Goal: Task Accomplishment & Management: Complete application form

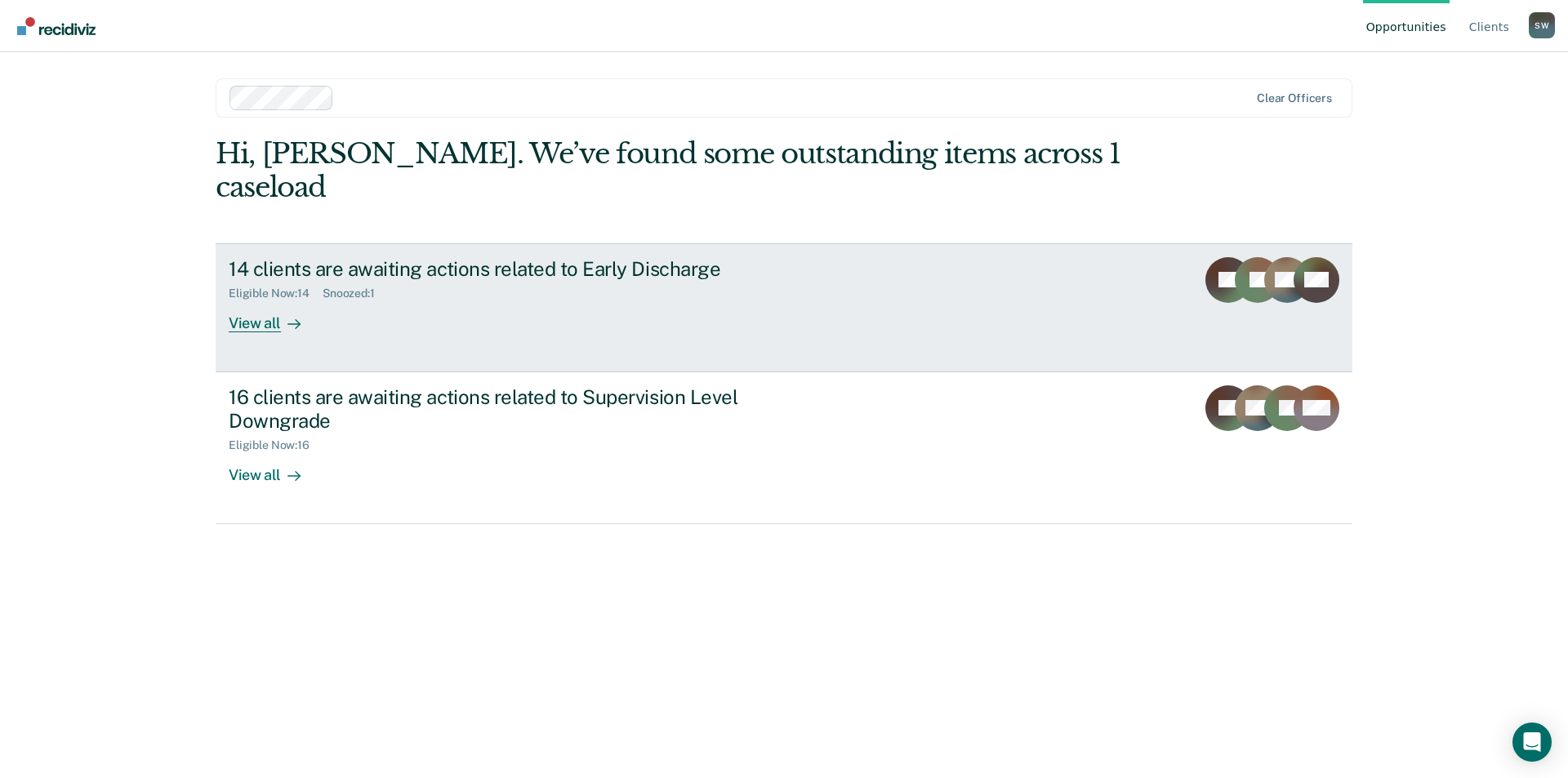
click at [259, 300] on div "View all" at bounding box center [275, 316] width 92 height 32
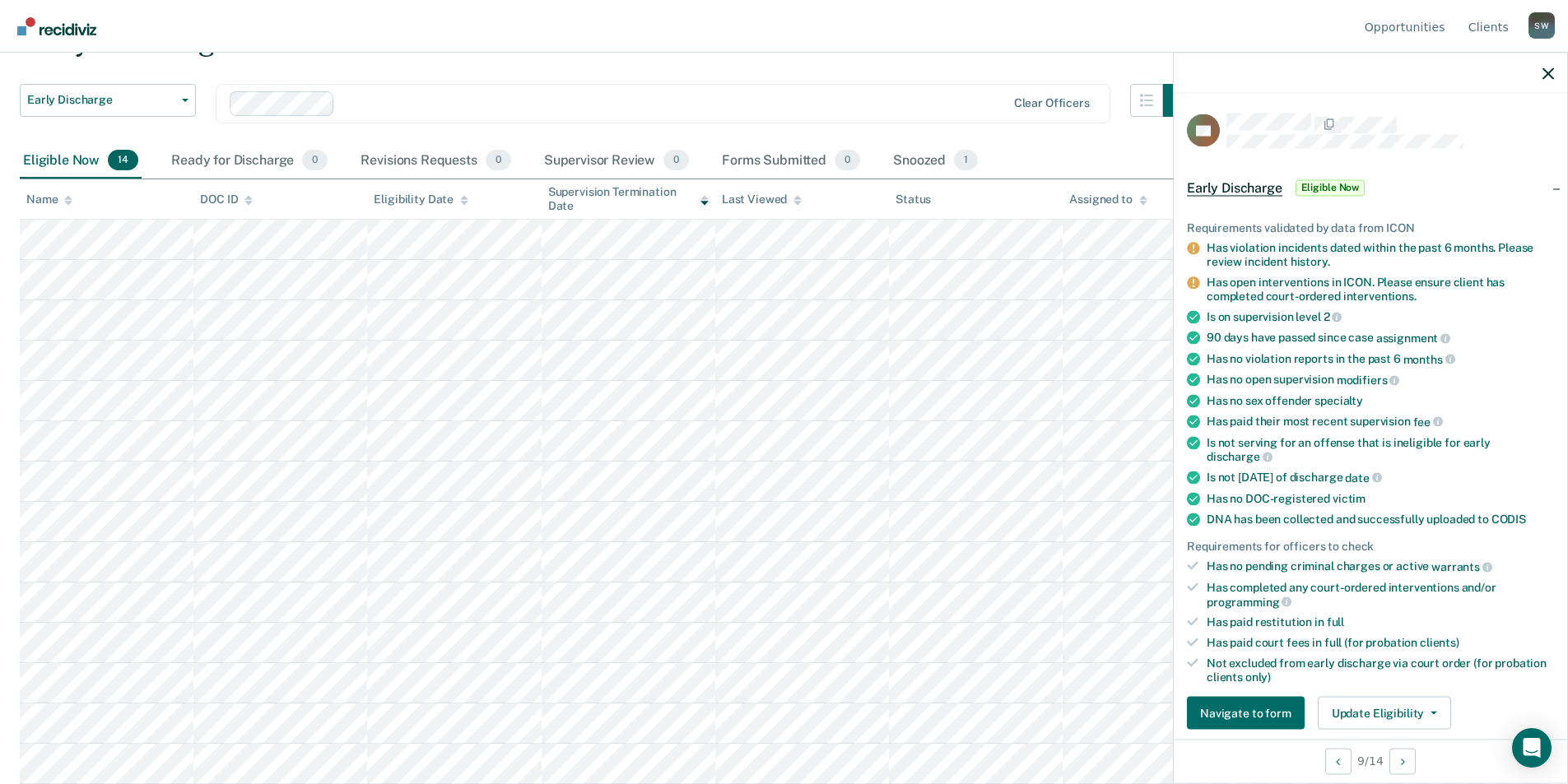
scroll to position [164, 0]
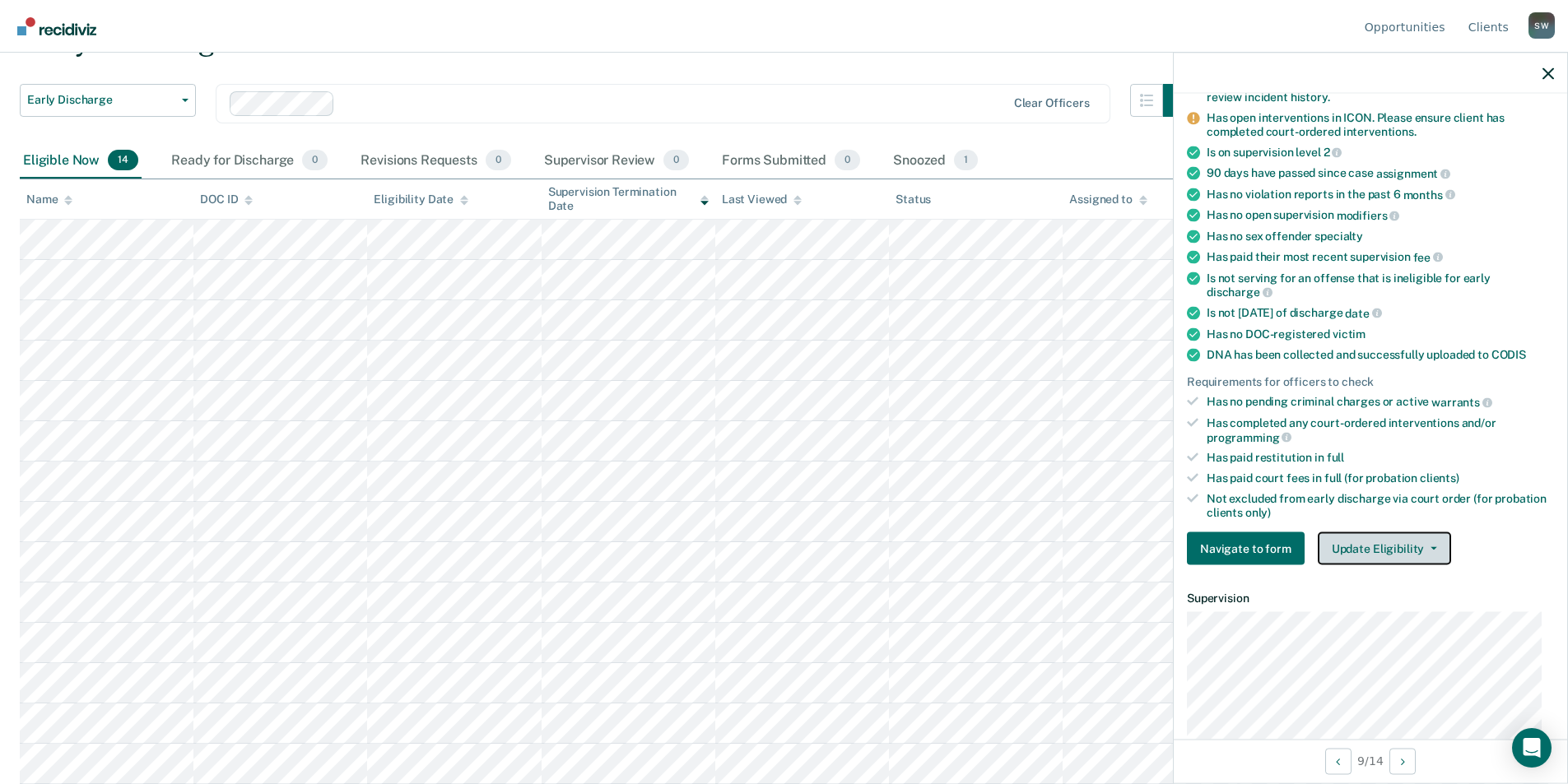
click at [1360, 545] on button "Update Eligibility" at bounding box center [1384, 548] width 133 height 33
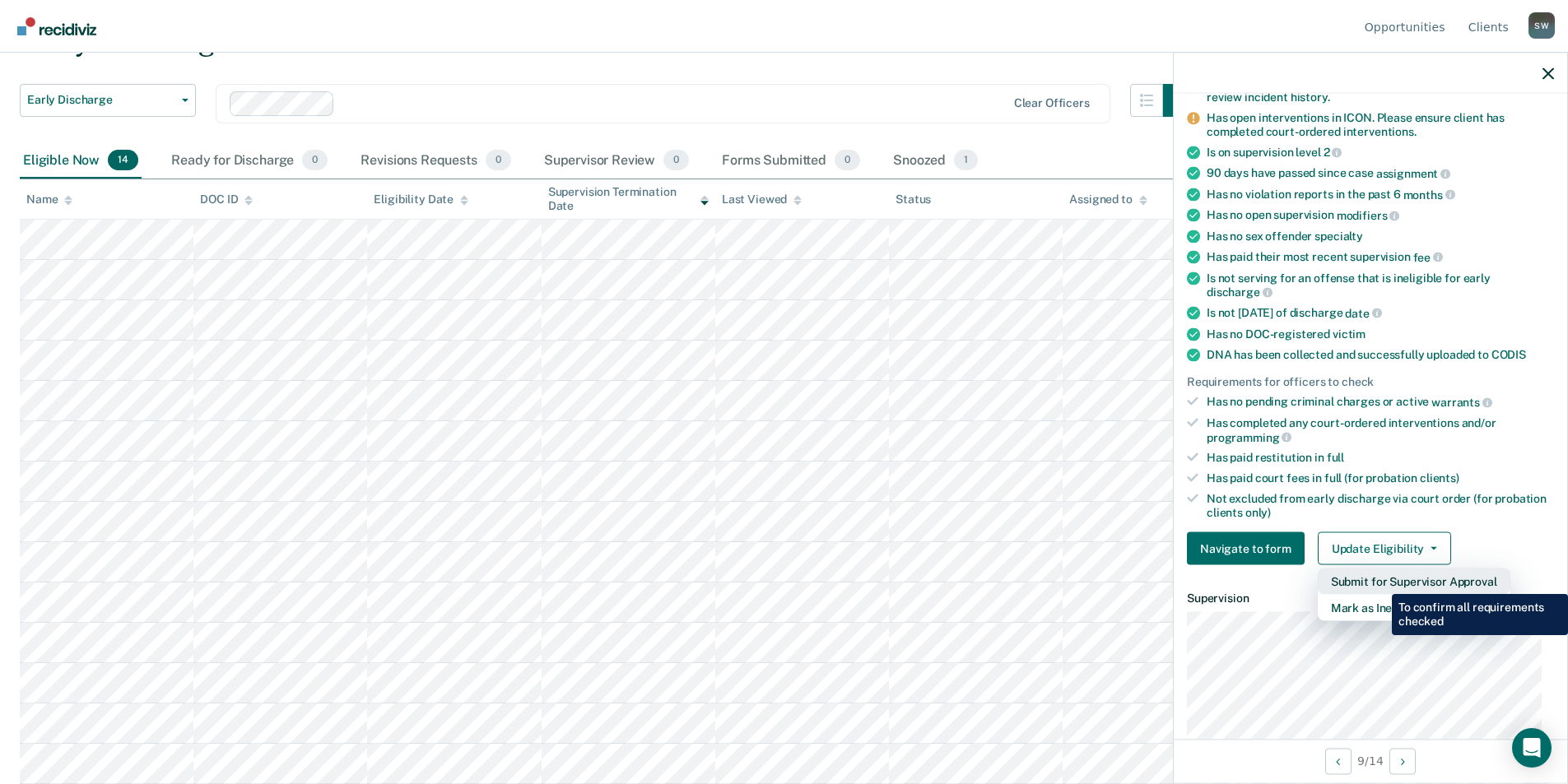
click at [1379, 582] on button "Submit for Supervisor Approval" at bounding box center [1414, 581] width 193 height 26
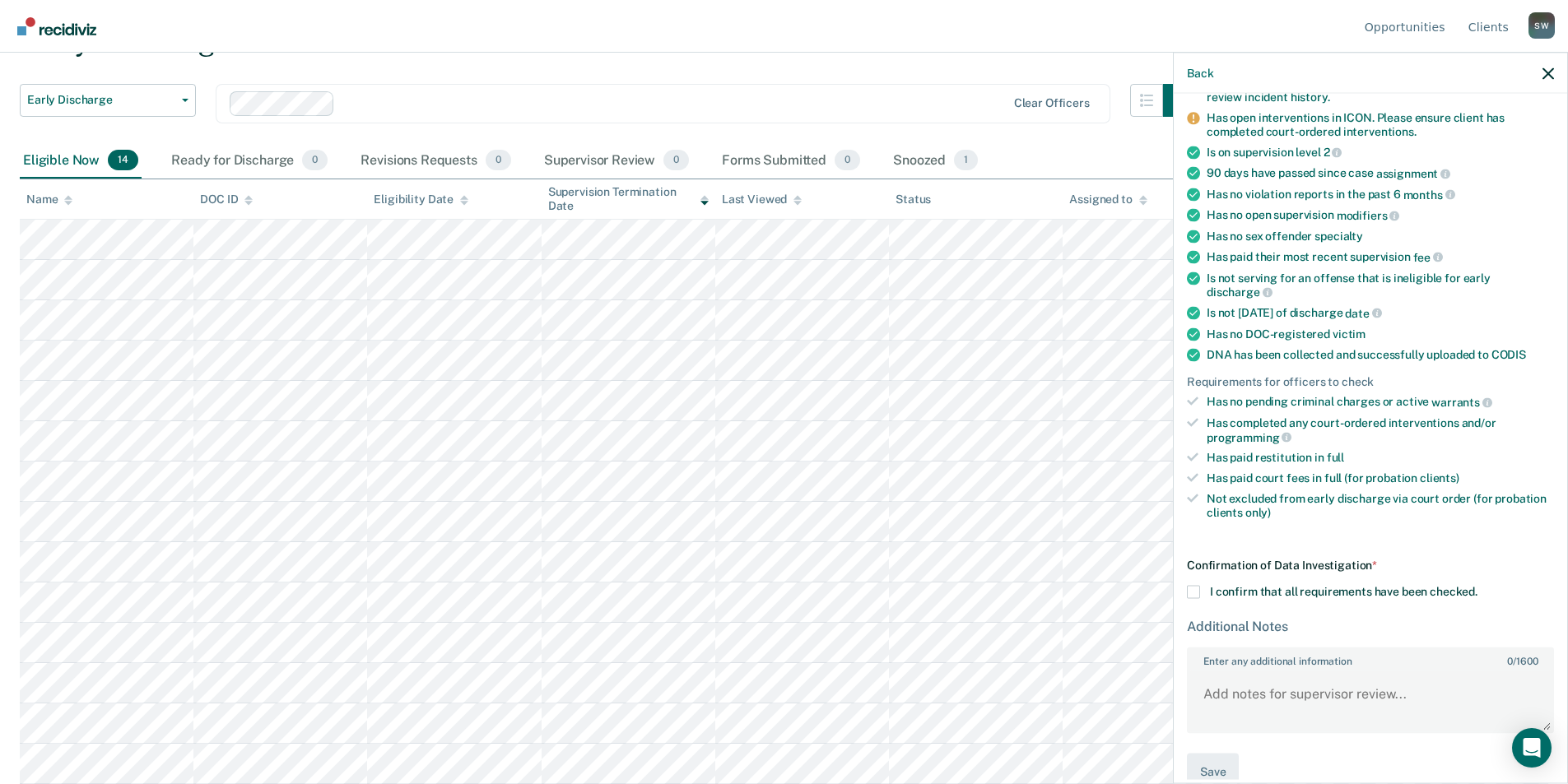
scroll to position [193, 0]
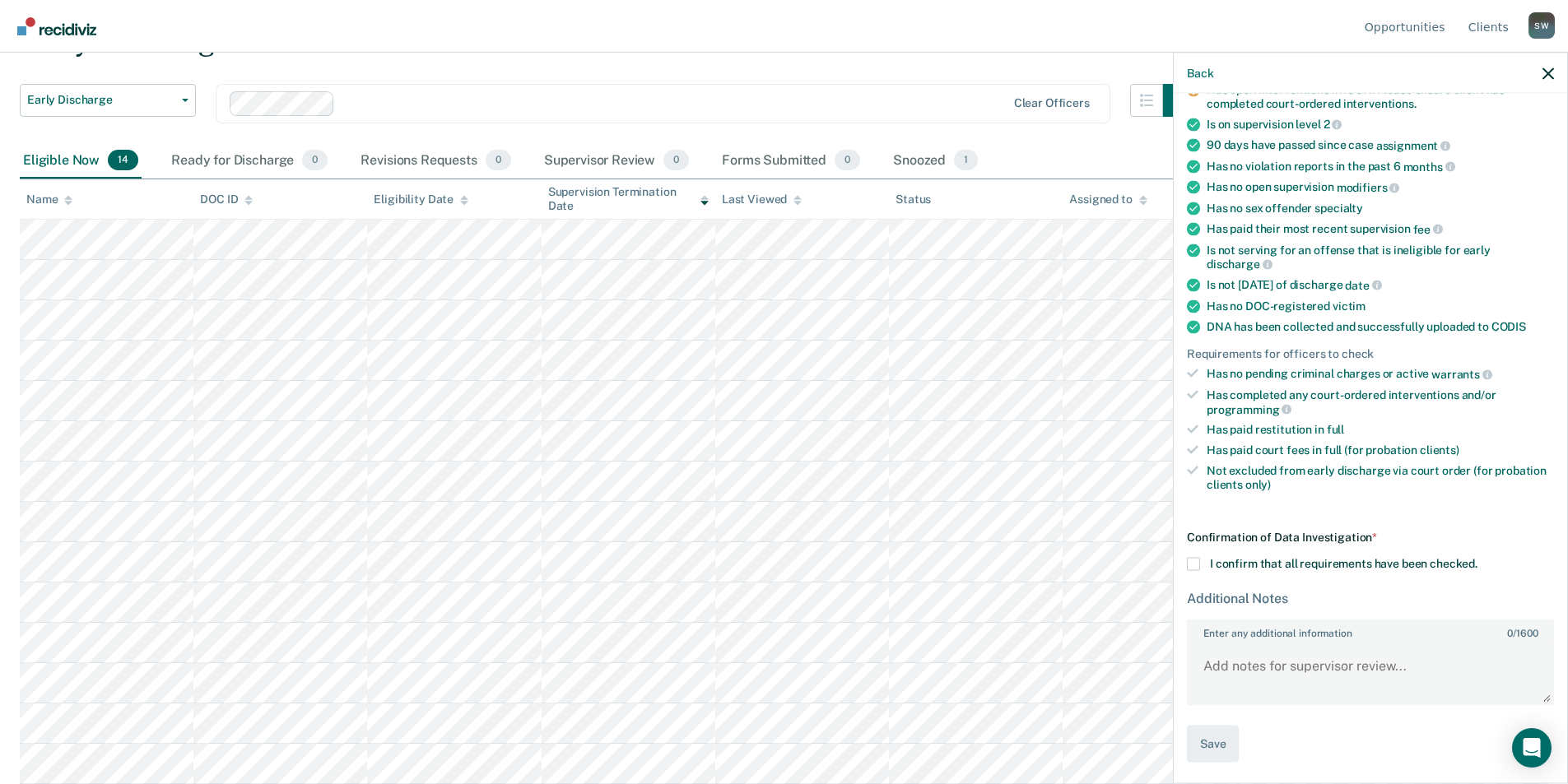
click at [1196, 566] on span at bounding box center [1194, 564] width 13 height 13
click at [1477, 558] on input "I confirm that all requirements have been checked." at bounding box center [1477, 558] width 0 height 0
click at [1211, 747] on button "Save" at bounding box center [1213, 744] width 52 height 37
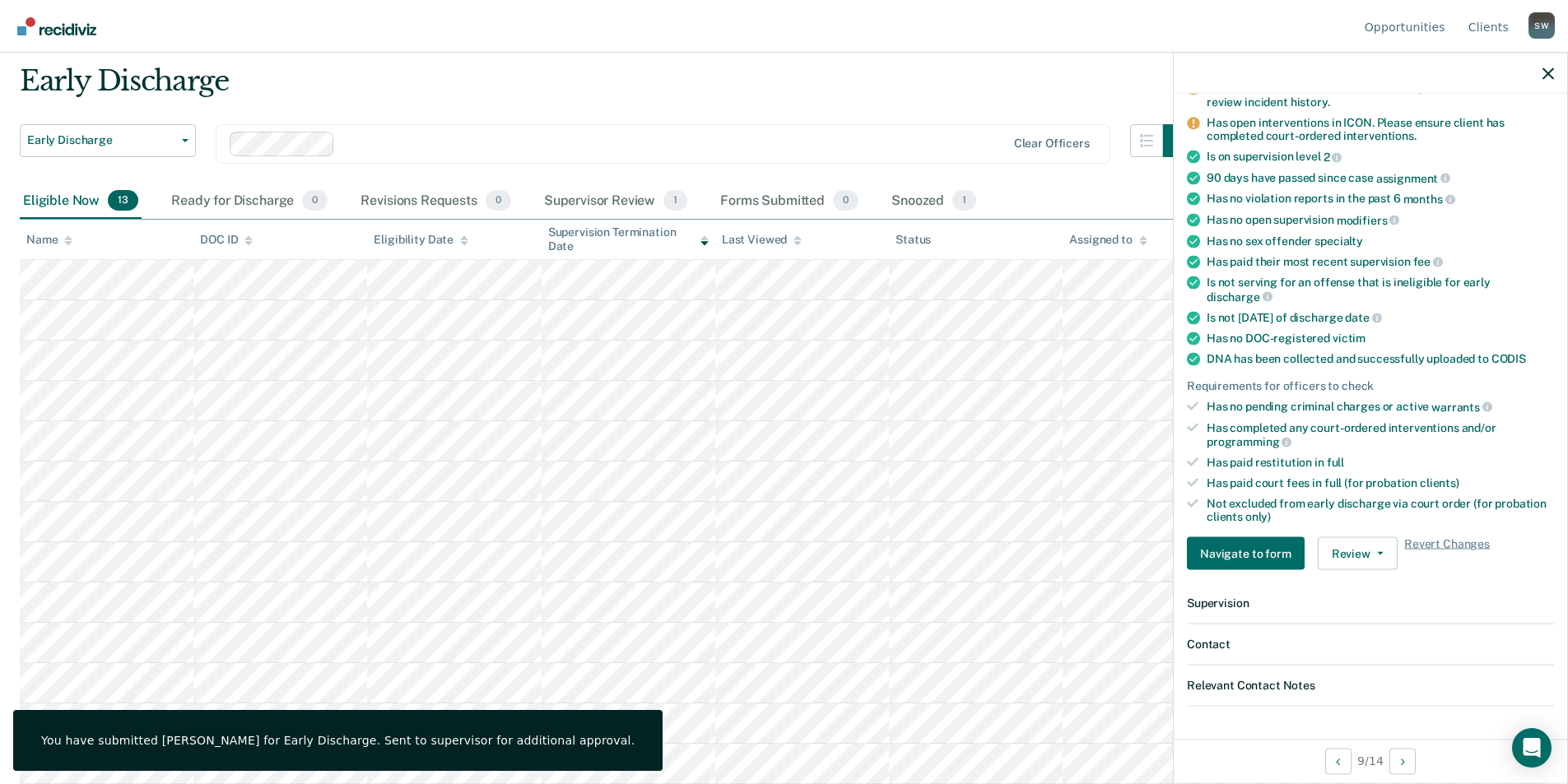
scroll to position [49, 0]
